Goal: Find specific fact: Find specific fact

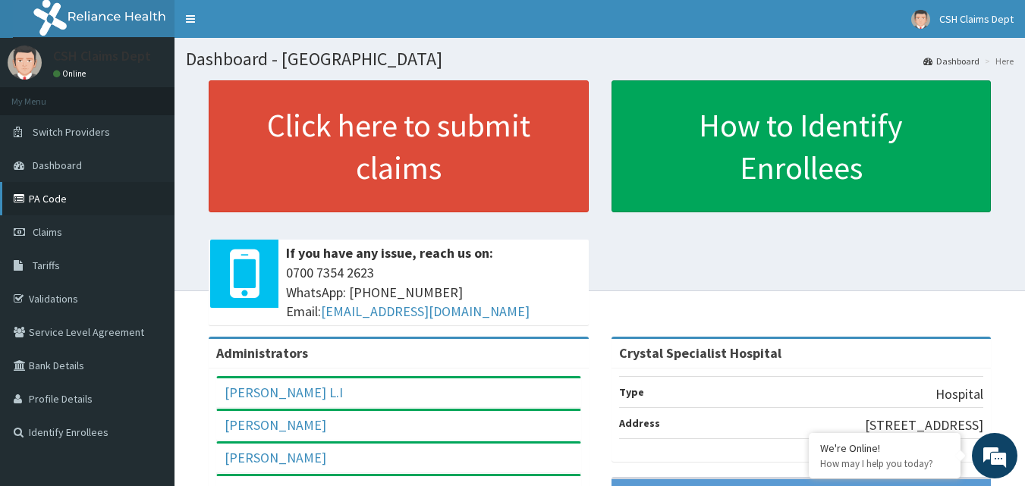
click at [102, 193] on link "PA Code" at bounding box center [87, 198] width 174 height 33
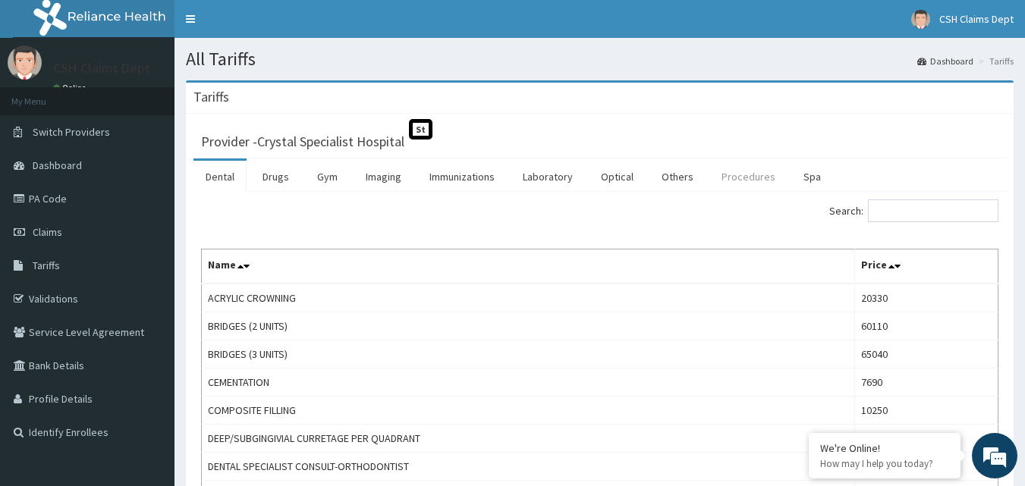
drag, startPoint x: 731, startPoint y: 180, endPoint x: 739, endPoint y: 180, distance: 8.4
click at [733, 179] on link "Procedures" at bounding box center [748, 177] width 78 height 32
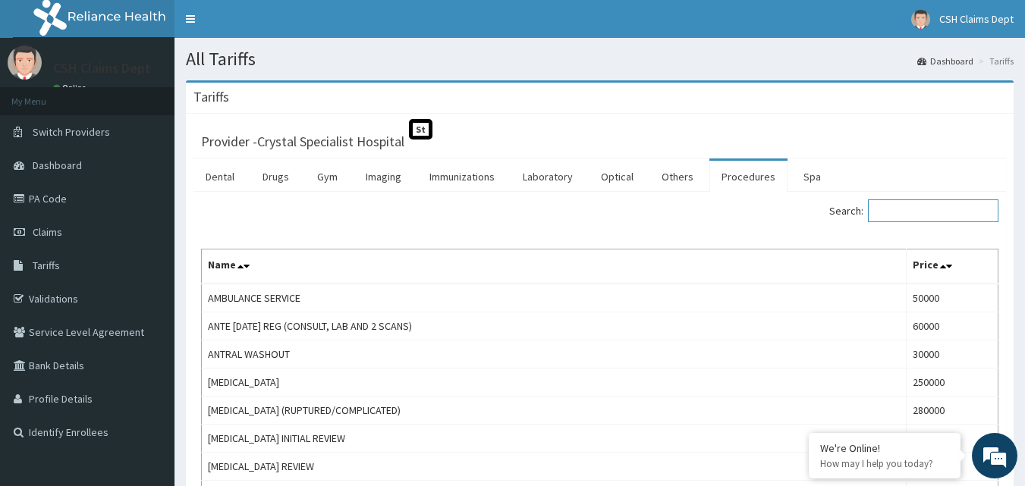
click at [935, 214] on input "Search:" at bounding box center [933, 210] width 130 height 23
type input "privat"
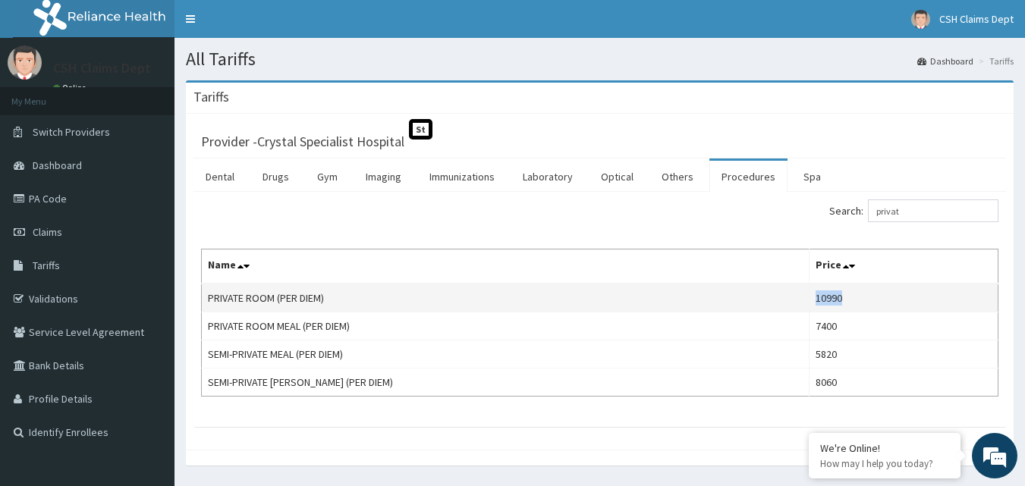
drag, startPoint x: 829, startPoint y: 305, endPoint x: 784, endPoint y: 299, distance: 45.2
click at [809, 299] on td "10990" at bounding box center [903, 298] width 189 height 29
copy td "10990"
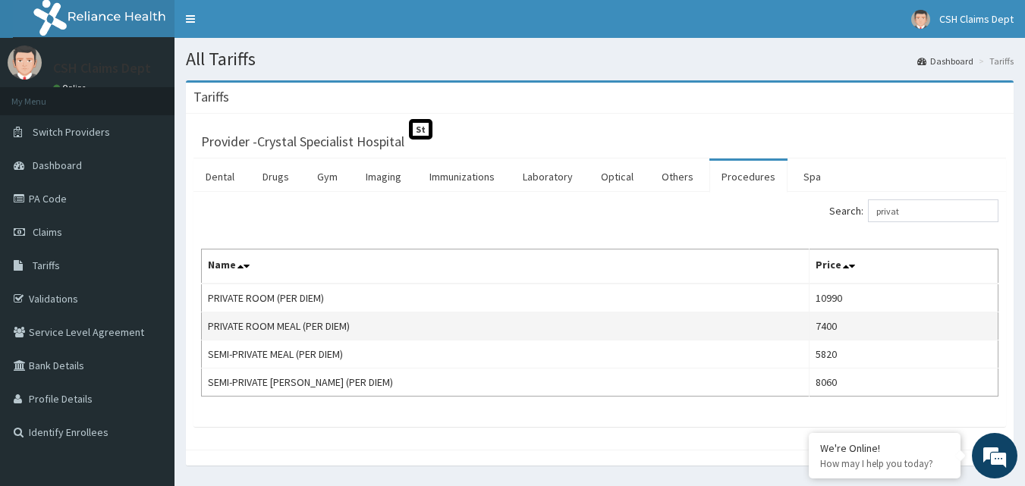
click at [830, 322] on td "7400" at bounding box center [903, 326] width 189 height 28
drag, startPoint x: 831, startPoint y: 328, endPoint x: 784, endPoint y: 329, distance: 47.0
click at [809, 329] on td "7400" at bounding box center [903, 326] width 189 height 28
copy td "7400"
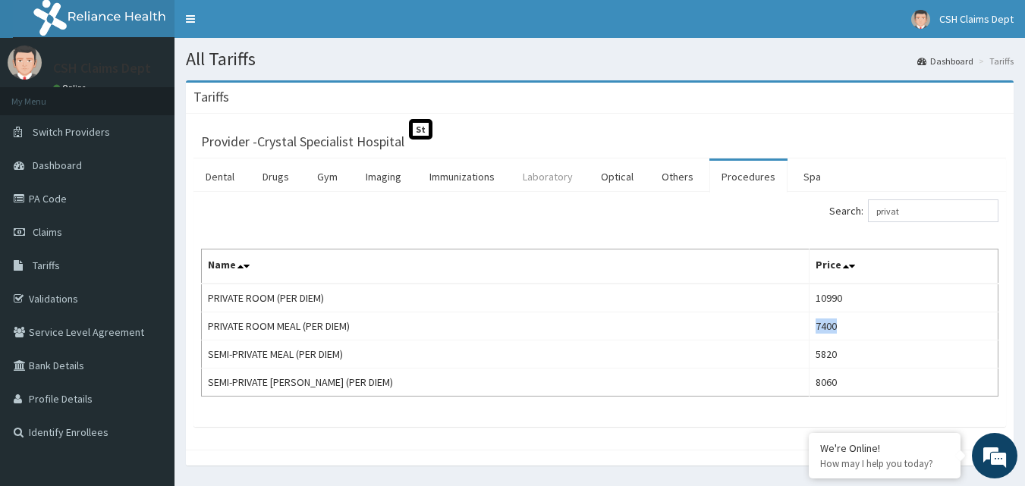
click at [545, 181] on link "Laboratory" at bounding box center [547, 177] width 74 height 32
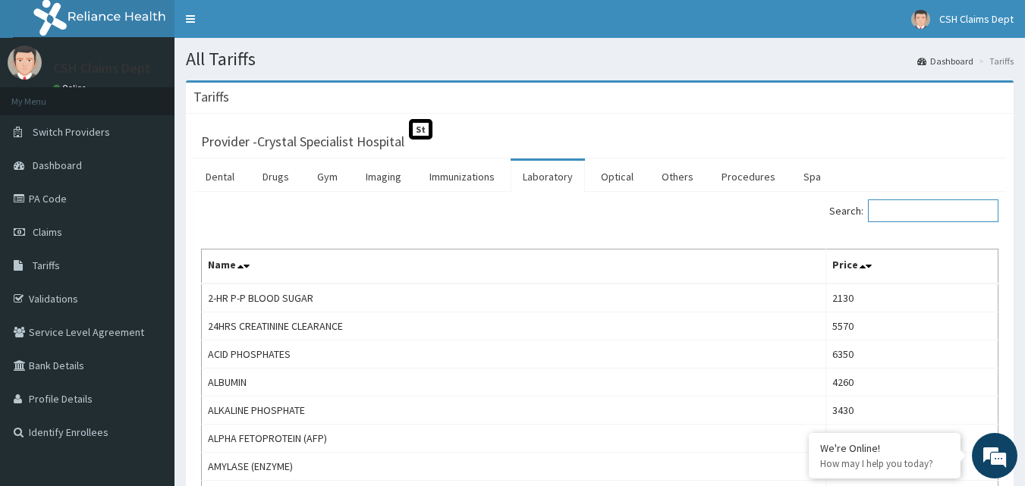
click at [931, 215] on input "Search:" at bounding box center [933, 210] width 130 height 23
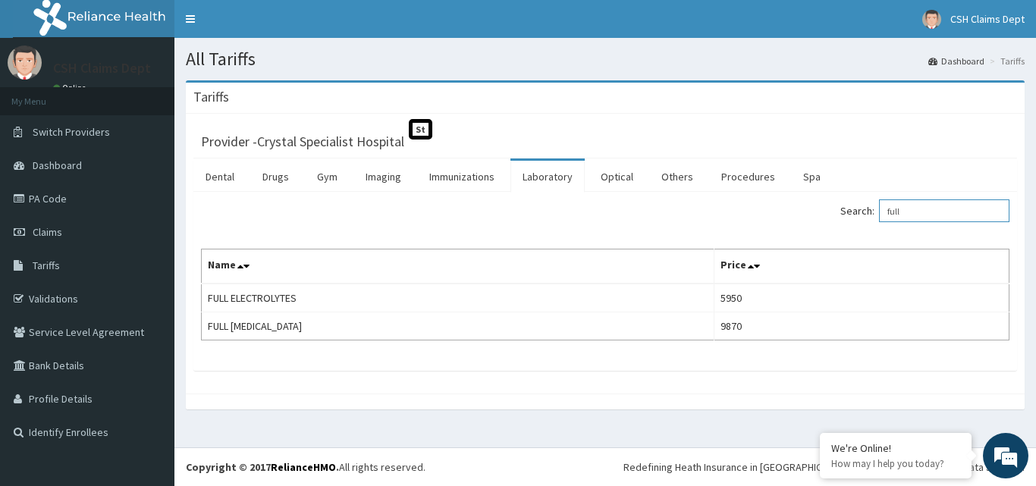
drag, startPoint x: 878, startPoint y: 223, endPoint x: 751, endPoint y: 196, distance: 130.1
click at [820, 224] on div "Search: full" at bounding box center [813, 212] width 393 height 27
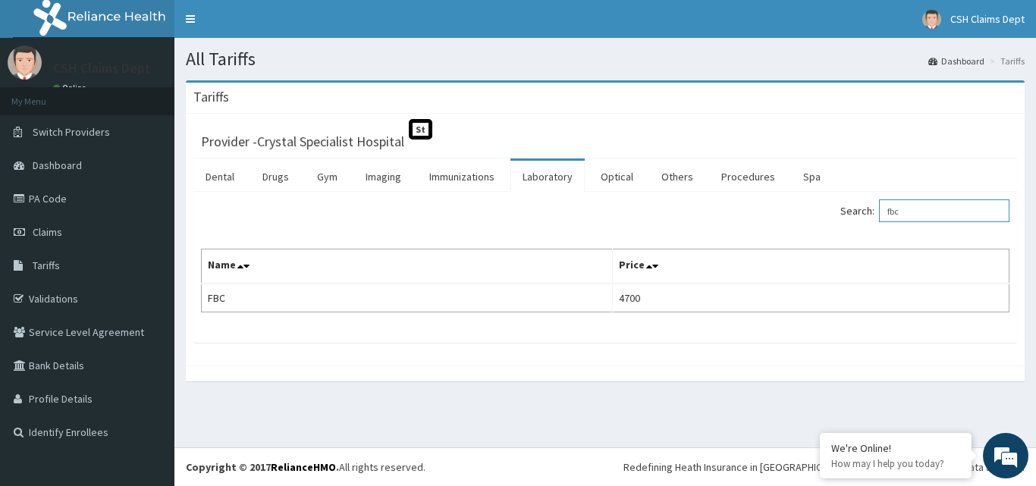
drag, startPoint x: 930, startPoint y: 212, endPoint x: 802, endPoint y: 214, distance: 127.4
click at [811, 217] on div "Search: fbc" at bounding box center [813, 212] width 393 height 27
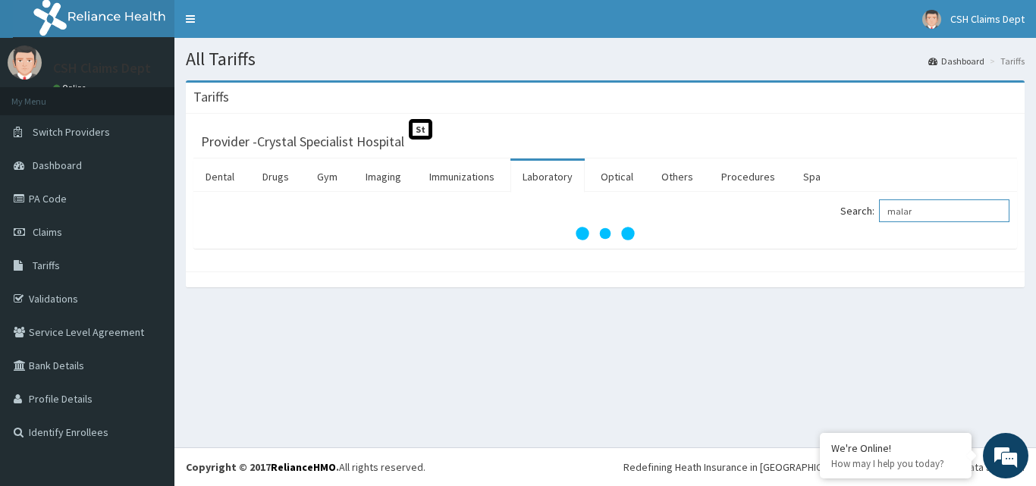
type input "malar"
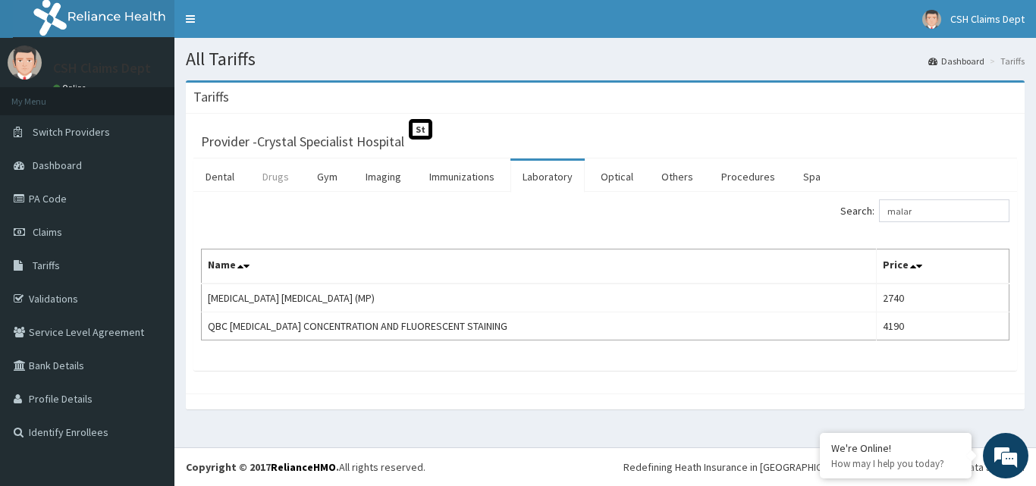
click at [275, 180] on link "Drugs" at bounding box center [275, 177] width 51 height 32
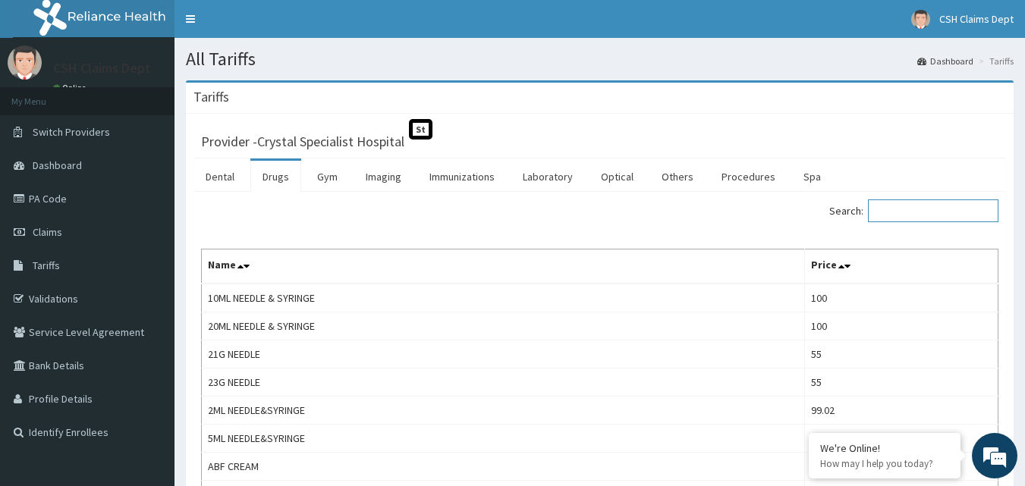
click at [941, 217] on input "Search:" at bounding box center [933, 210] width 130 height 23
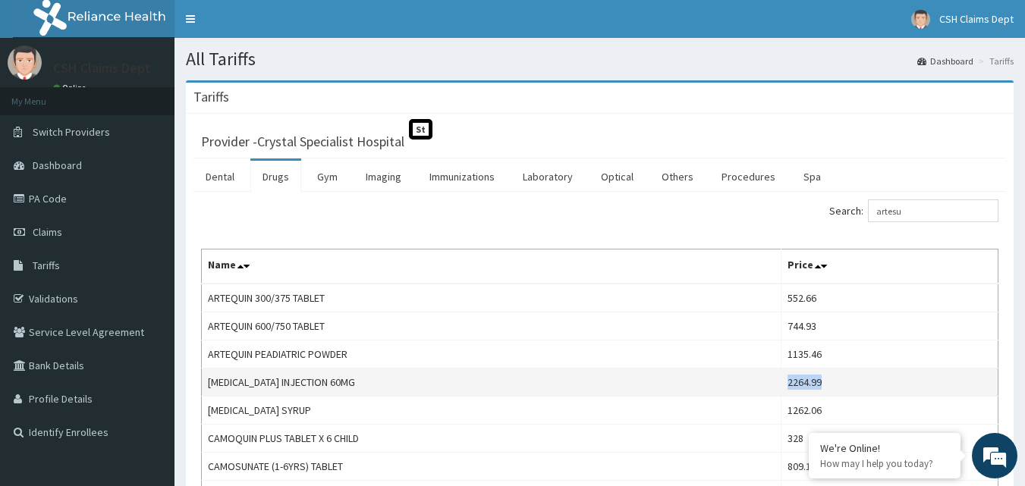
drag, startPoint x: 857, startPoint y: 385, endPoint x: 796, endPoint y: 386, distance: 60.7
click at [796, 386] on td "2264.99" at bounding box center [888, 383] width 217 height 28
copy td "2264.99"
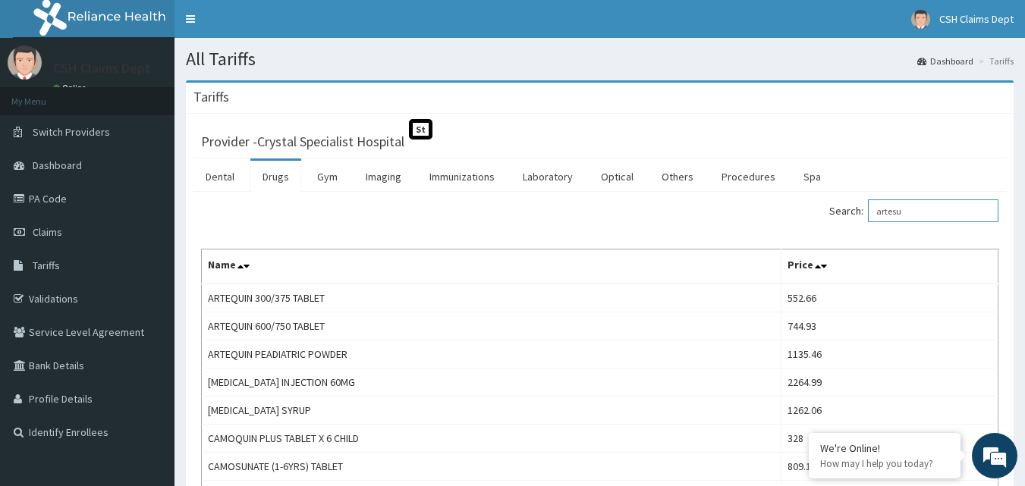
drag, startPoint x: 924, startPoint y: 212, endPoint x: 771, endPoint y: 206, distance: 152.6
click at [777, 210] on div "Search: artesu" at bounding box center [805, 212] width 388 height 27
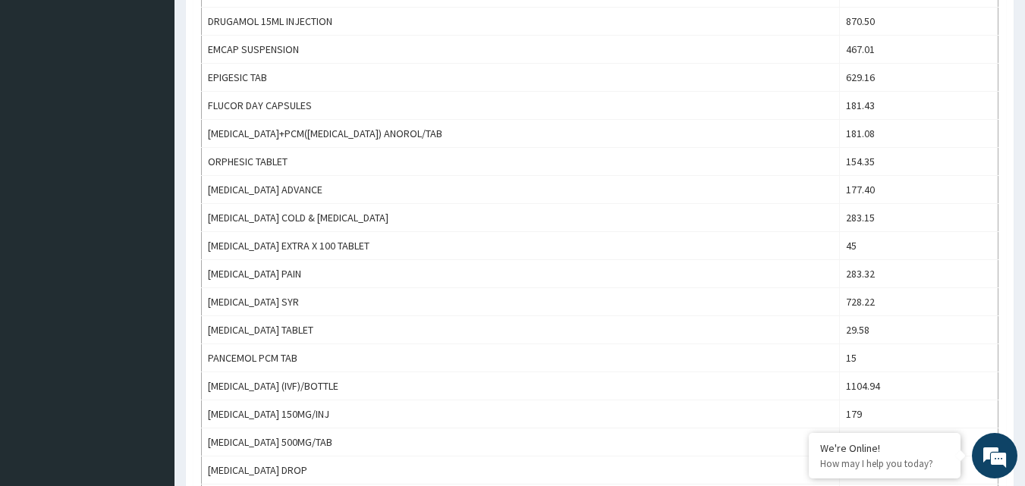
scroll to position [841, 0]
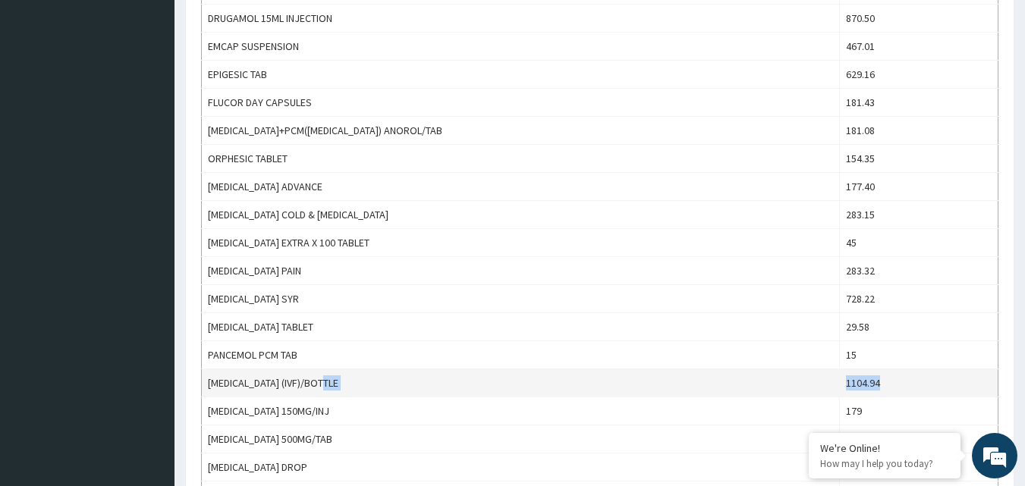
drag, startPoint x: 863, startPoint y: 381, endPoint x: 823, endPoint y: 387, distance: 40.5
click at [823, 387] on tr "[MEDICAL_DATA] (IVF)/BOTTLE 1104.94" at bounding box center [600, 383] width 796 height 28
copy tr "1104.94"
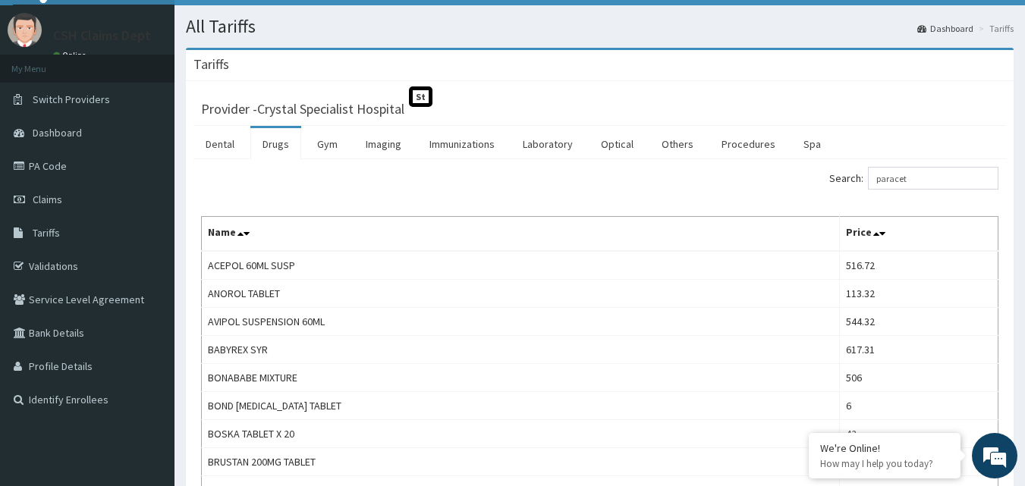
scroll to position [19, 0]
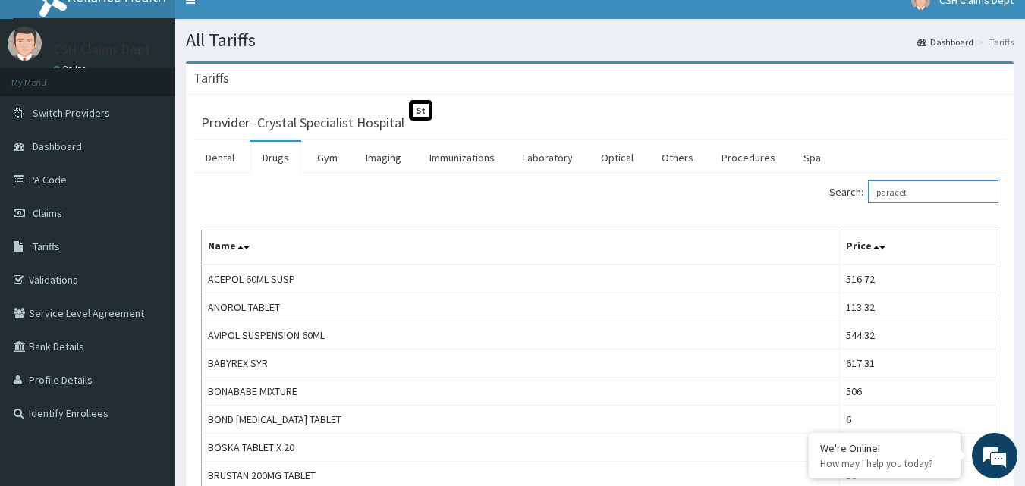
drag, startPoint x: 927, startPoint y: 193, endPoint x: 830, endPoint y: 188, distance: 98.0
click at [830, 188] on div "Search: paracet" at bounding box center [805, 193] width 388 height 27
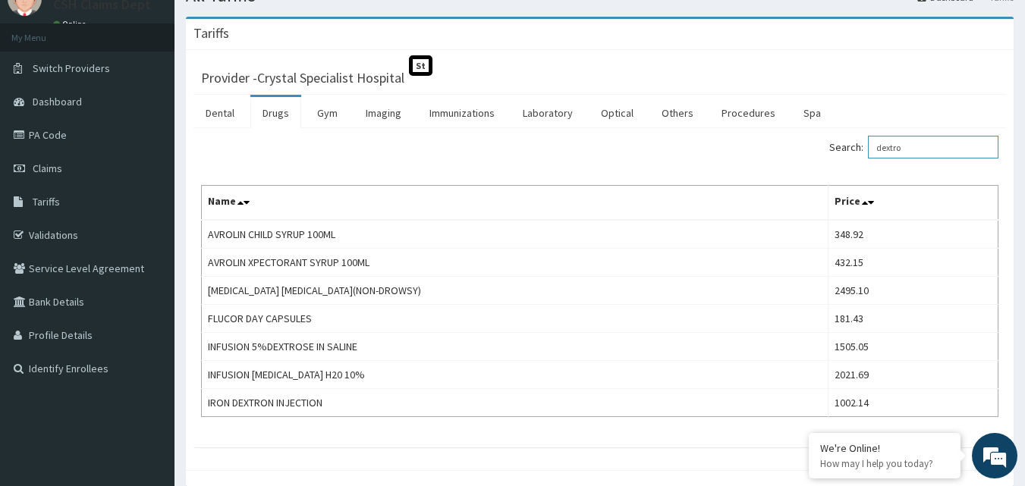
scroll to position [77, 0]
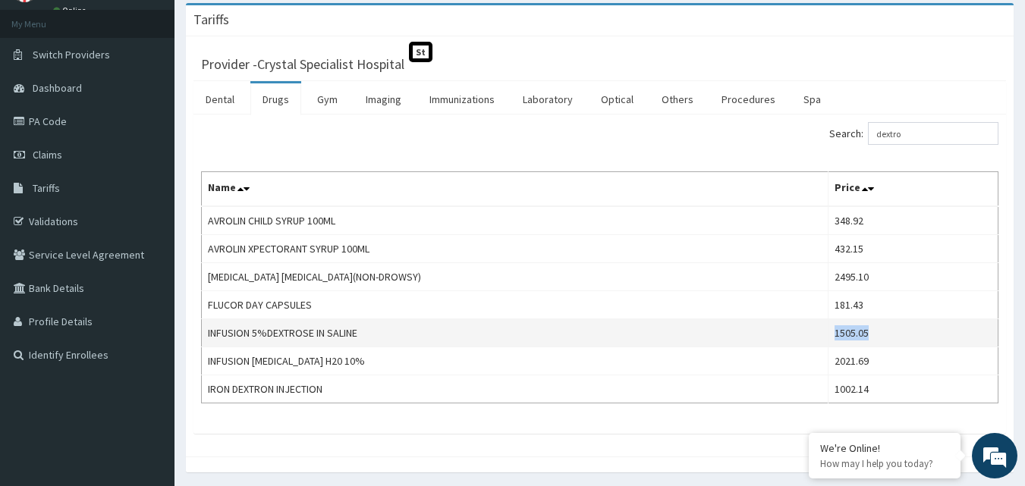
drag, startPoint x: 846, startPoint y: 335, endPoint x: 806, endPoint y: 331, distance: 39.6
click at [827, 331] on td "1505.05" at bounding box center [912, 333] width 170 height 28
copy td "1505.05"
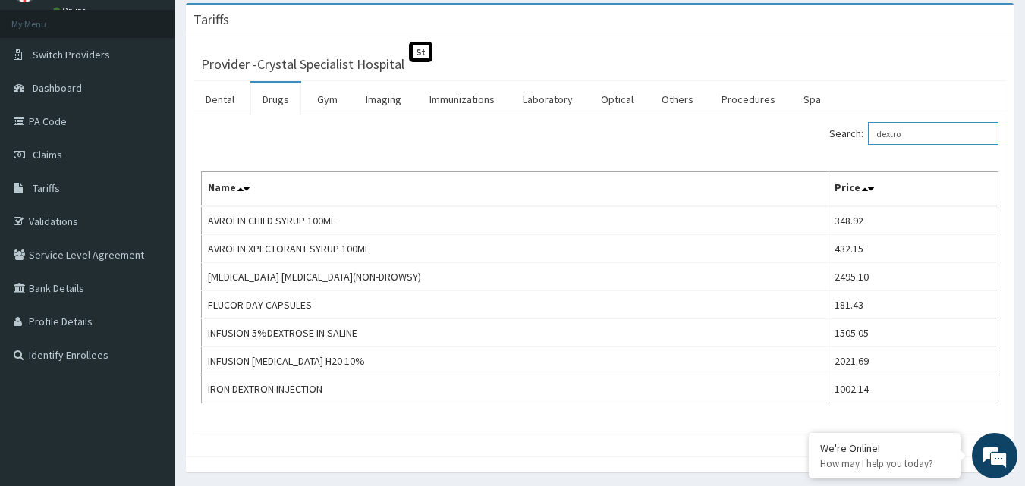
drag, startPoint x: 928, startPoint y: 131, endPoint x: 806, endPoint y: 133, distance: 122.1
click at [807, 133] on div "Search: dextro" at bounding box center [805, 135] width 388 height 27
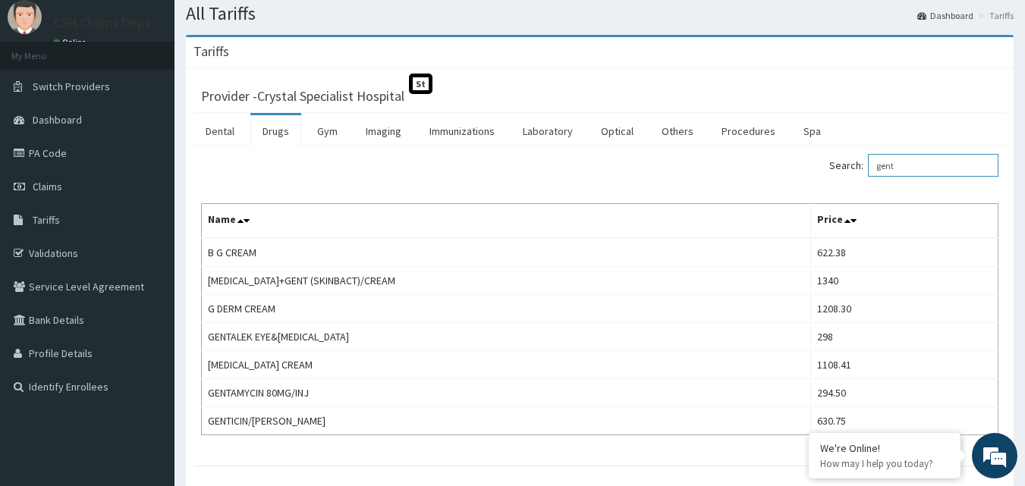
scroll to position [49, 0]
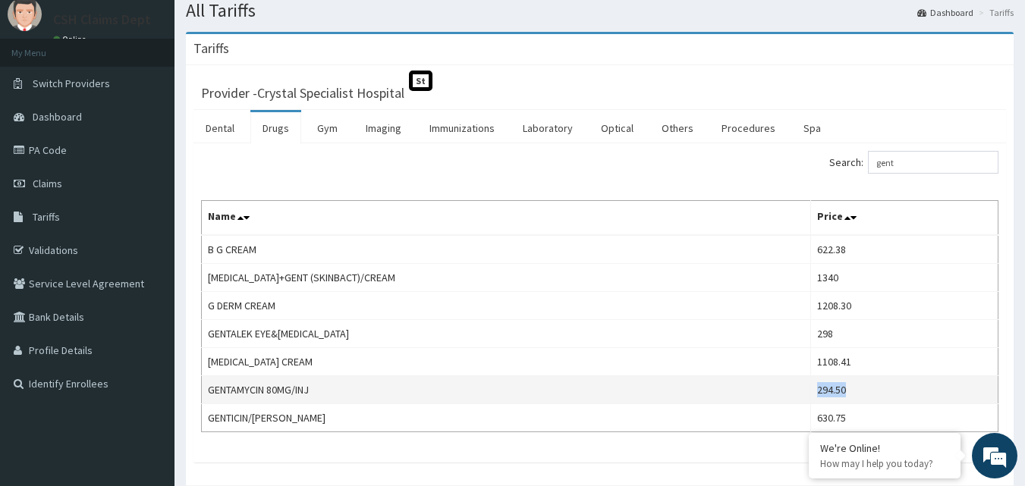
drag, startPoint x: 868, startPoint y: 388, endPoint x: 818, endPoint y: 391, distance: 49.4
click at [818, 391] on td "294.50" at bounding box center [904, 390] width 187 height 28
copy td "294.50"
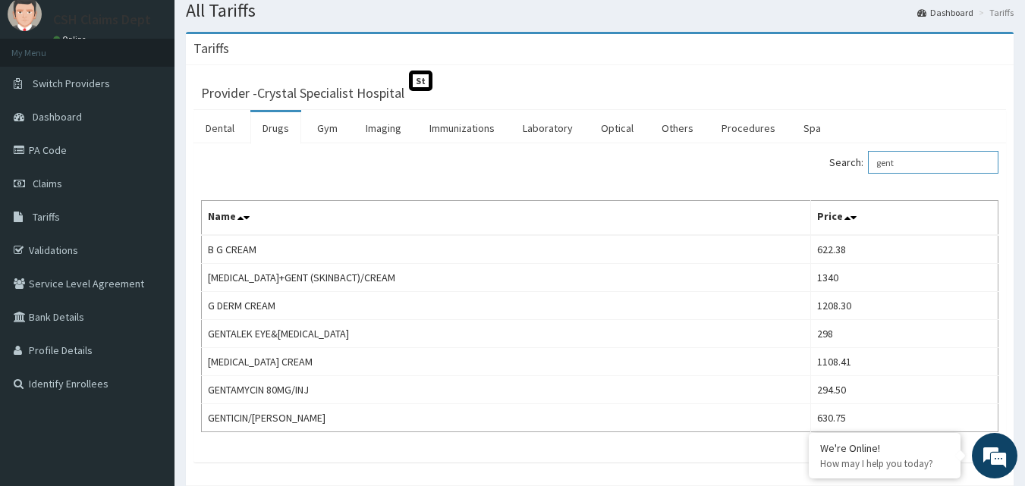
drag, startPoint x: 940, startPoint y: 170, endPoint x: 833, endPoint y: 160, distance: 107.4
click at [833, 160] on div "Search: [GEOGRAPHIC_DATA]" at bounding box center [805, 164] width 388 height 27
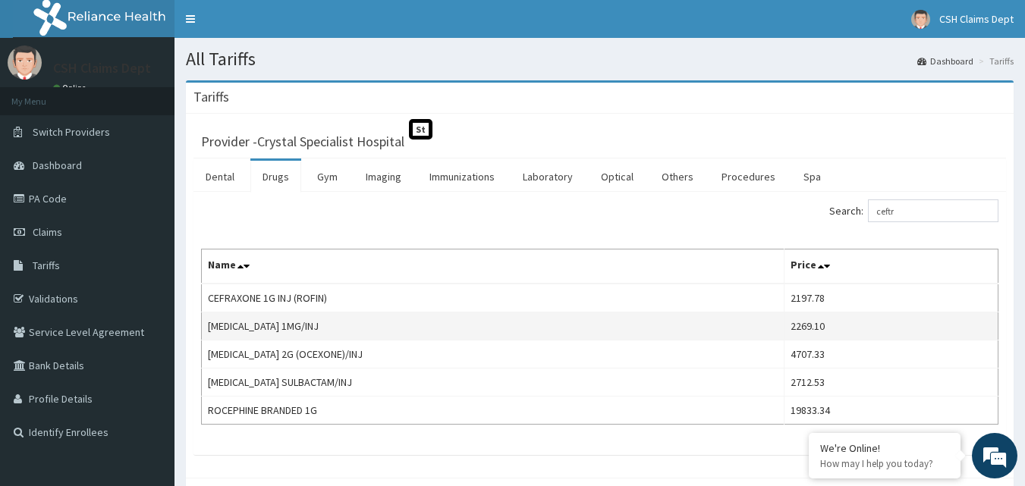
drag, startPoint x: 841, startPoint y: 336, endPoint x: 829, endPoint y: 331, distance: 13.2
click at [829, 331] on td "2269.10" at bounding box center [891, 326] width 214 height 28
drag, startPoint x: 830, startPoint y: 328, endPoint x: 782, endPoint y: 323, distance: 48.0
click at [784, 323] on td "2269.10" at bounding box center [891, 326] width 214 height 28
copy td "2269.10"
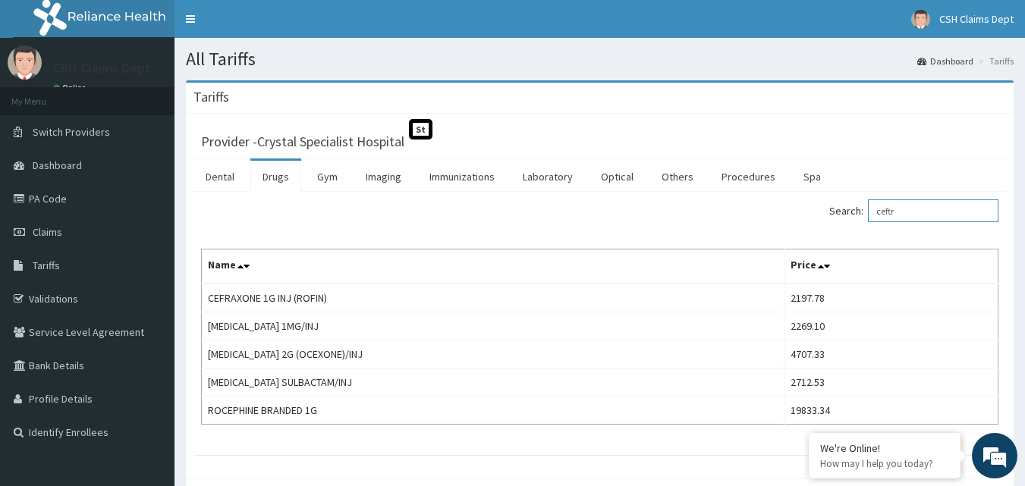
drag, startPoint x: 920, startPoint y: 203, endPoint x: 769, endPoint y: 228, distance: 152.9
click at [769, 228] on div "Search: ceftr Name Price CEFRAXONE 1G INJ (ROFIN) 2197.78 [MEDICAL_DATA] 1MG/IN…" at bounding box center [599, 311] width 797 height 225
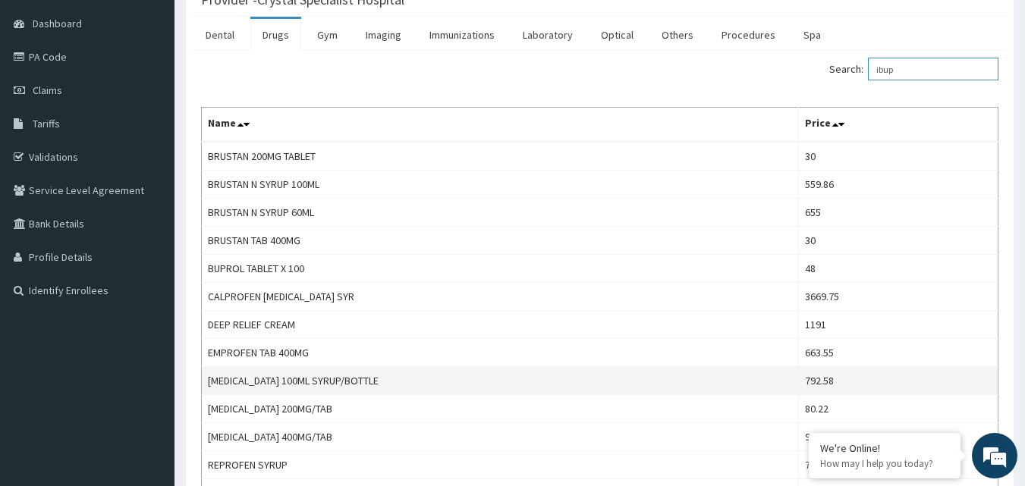
scroll to position [152, 0]
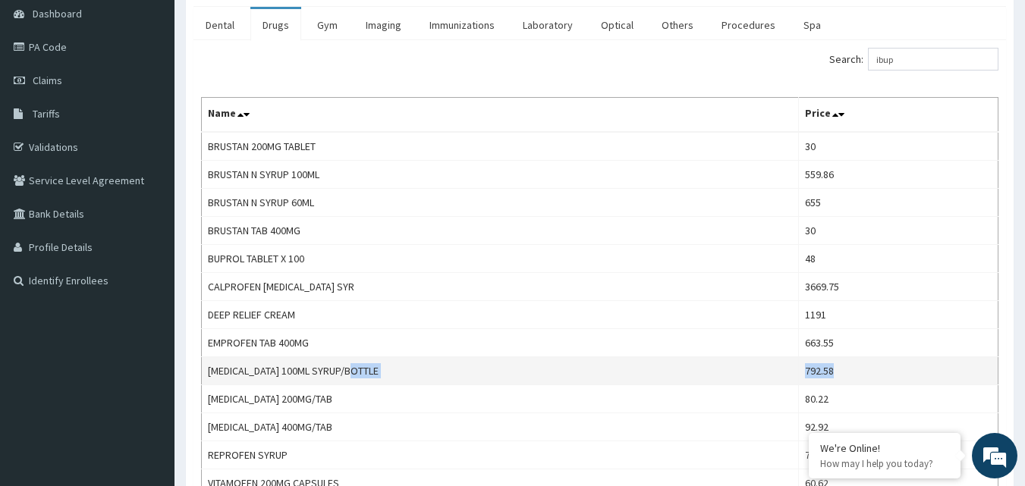
drag, startPoint x: 833, startPoint y: 372, endPoint x: 771, endPoint y: 378, distance: 61.7
click at [772, 378] on tr "[MEDICAL_DATA] 100ML SYRUP/BOTTLE 792.58" at bounding box center [600, 371] width 796 height 28
copy tr "792.58"
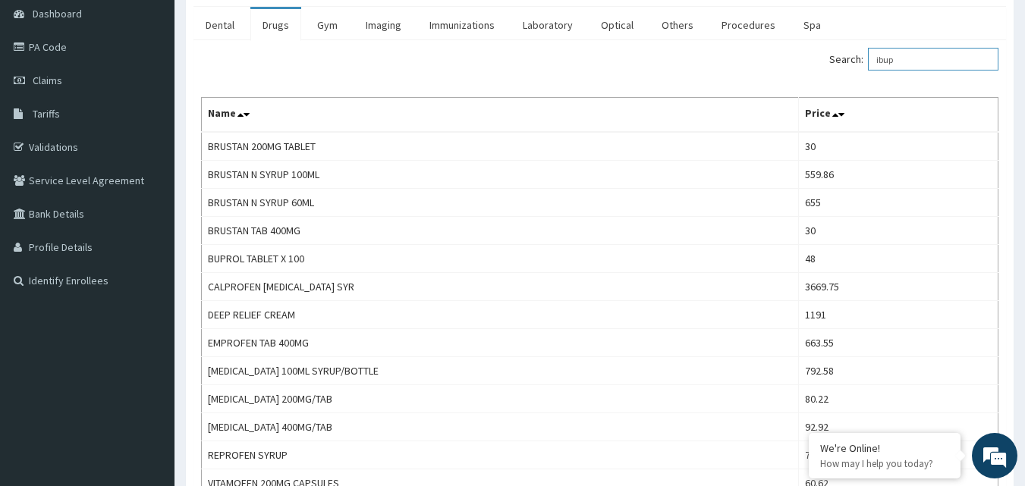
drag, startPoint x: 949, startPoint y: 61, endPoint x: 802, endPoint y: 51, distance: 147.5
click at [802, 51] on div "Search: ibup" at bounding box center [805, 61] width 388 height 27
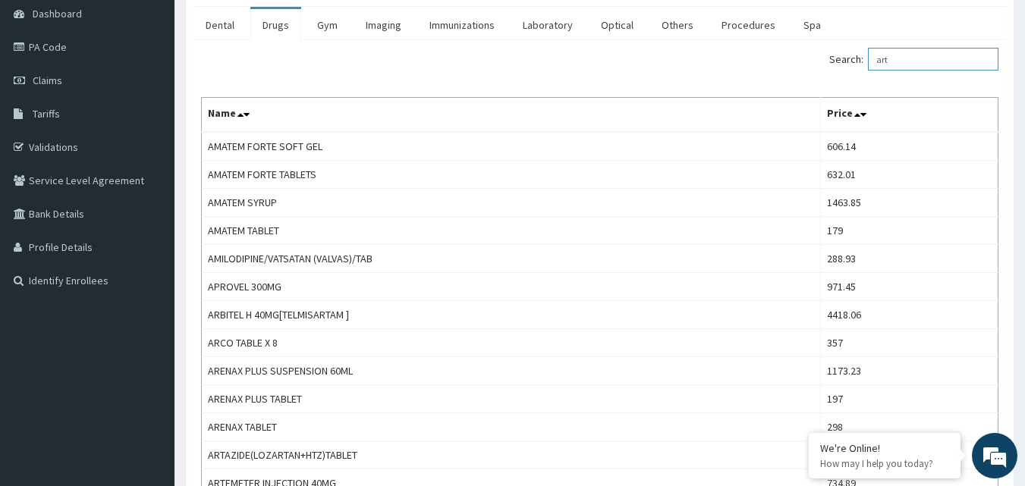
scroll to position [0, 0]
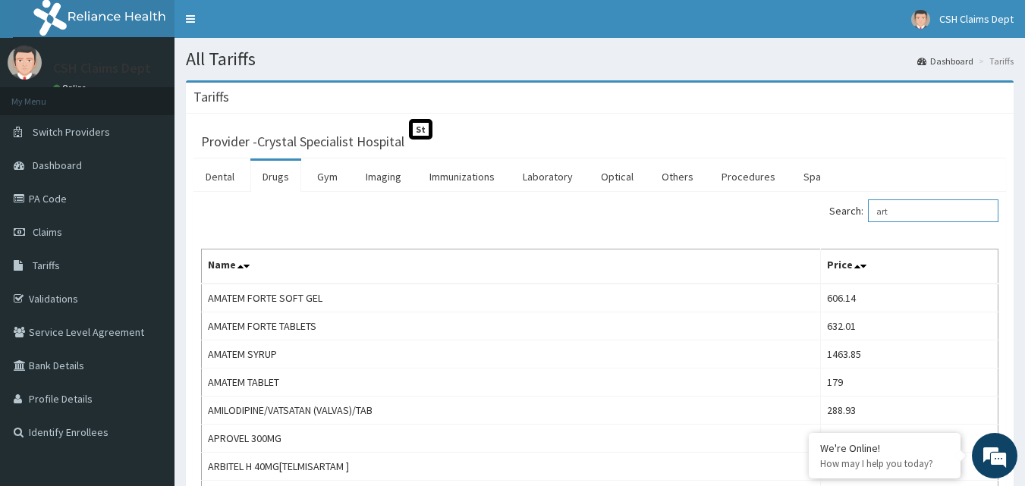
drag, startPoint x: 932, startPoint y: 204, endPoint x: 809, endPoint y: 205, distance: 122.9
click at [818, 205] on div "Search: art" at bounding box center [805, 212] width 388 height 27
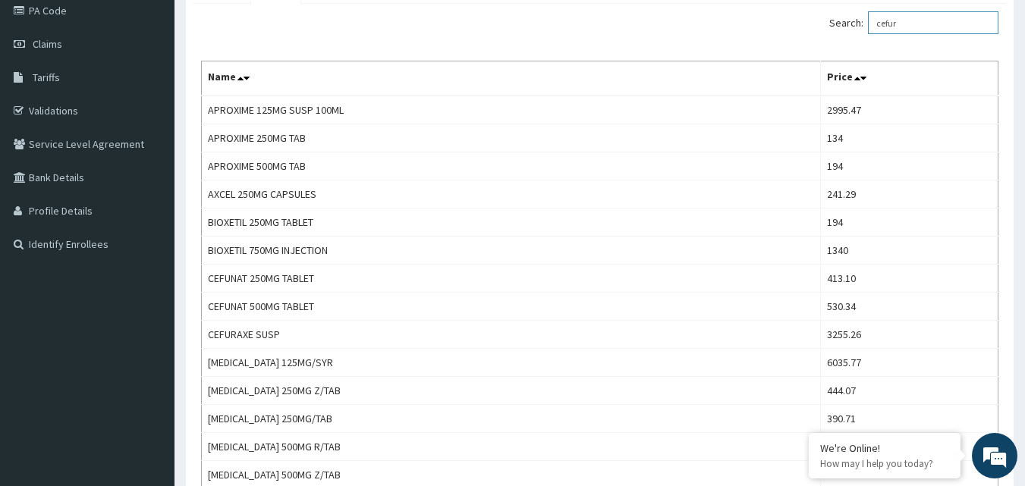
scroll to position [191, 0]
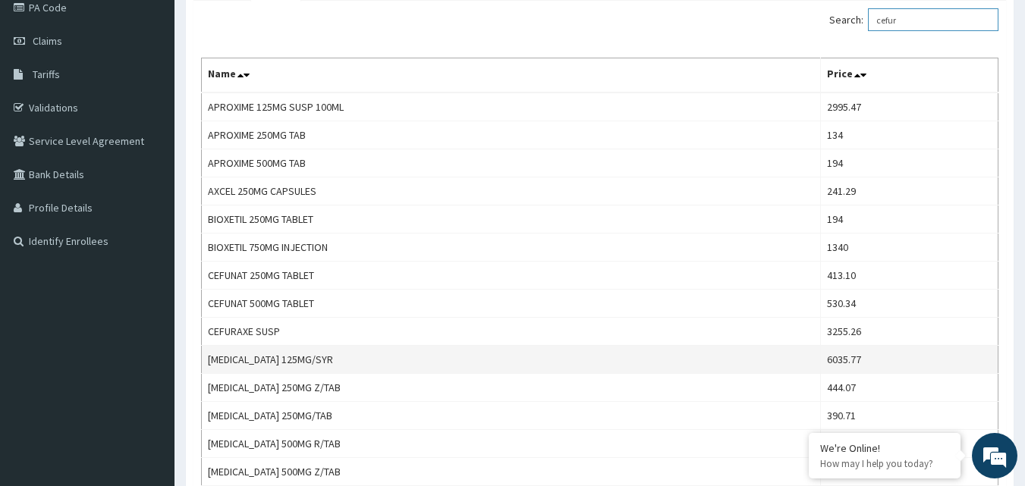
type input "cefur"
drag, startPoint x: 843, startPoint y: 356, endPoint x: 790, endPoint y: 360, distance: 53.2
click at [820, 360] on td "6035.77" at bounding box center [908, 360] width 177 height 28
copy td "6035.77"
